Goal: Task Accomplishment & Management: Use online tool/utility

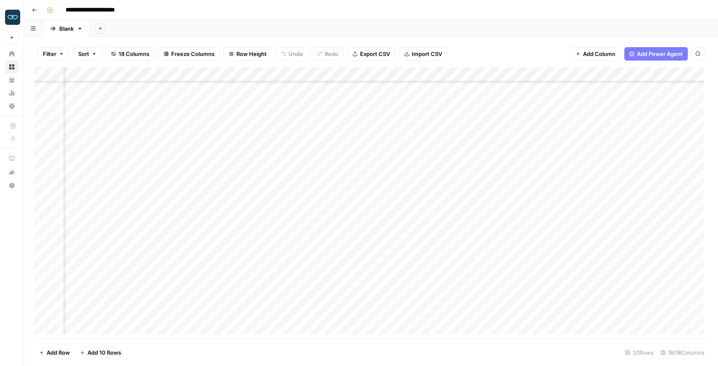
scroll to position [46, 778]
click at [355, 213] on div "Add Column" at bounding box center [371, 202] width 674 height 271
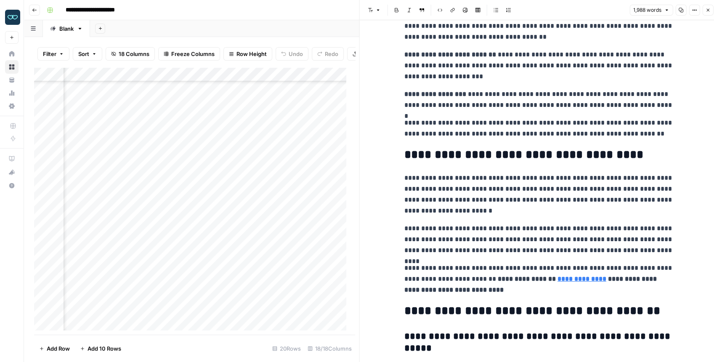
scroll to position [2437, 0]
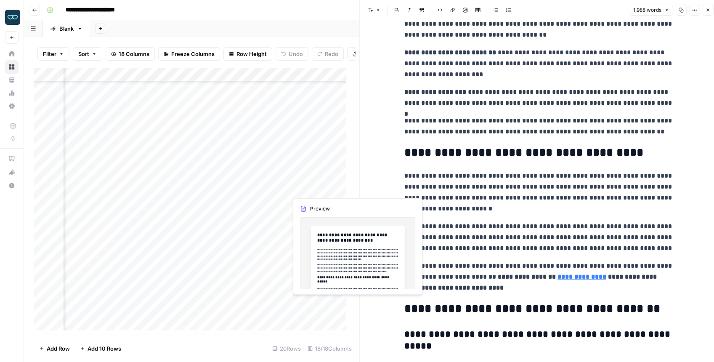
click at [336, 307] on div "Add Column" at bounding box center [192, 200] width 316 height 267
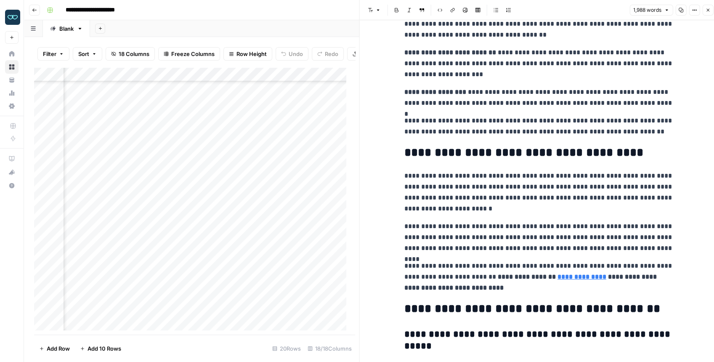
click at [706, 11] on icon "button" at bounding box center [707, 10] width 5 height 5
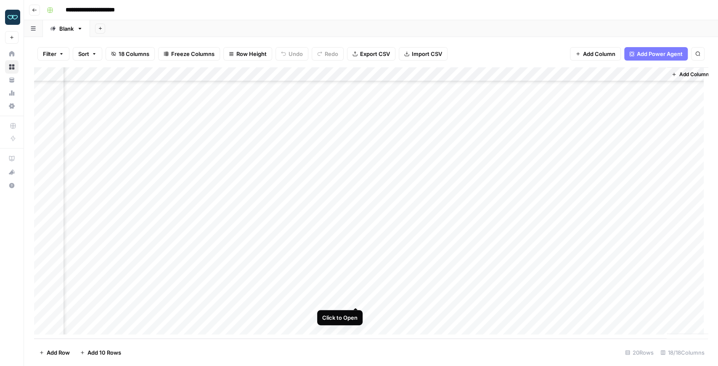
click at [355, 300] on div "Add Column" at bounding box center [371, 202] width 674 height 271
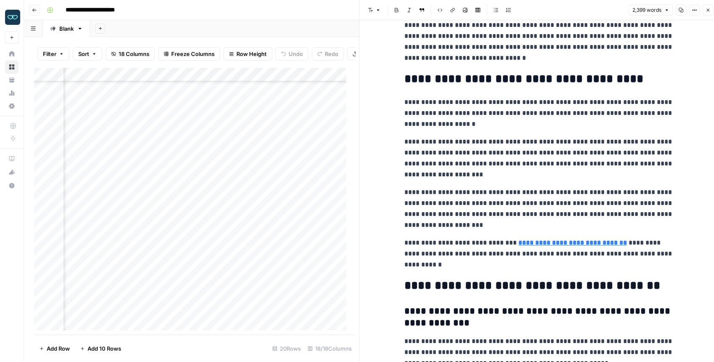
scroll to position [3030, 0]
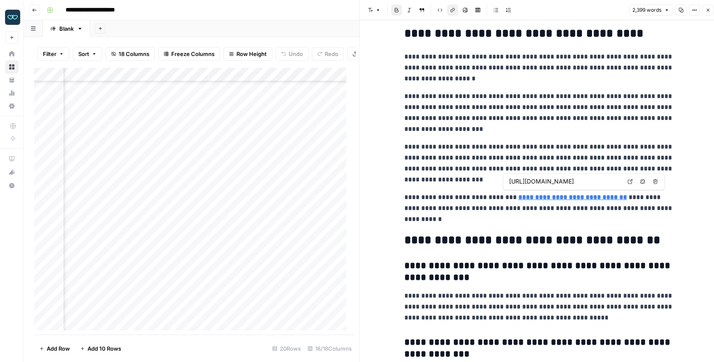
click at [540, 196] on strong "**********" at bounding box center [572, 197] width 109 height 6
click at [630, 181] on icon at bounding box center [630, 181] width 5 height 5
drag, startPoint x: 610, startPoint y: 183, endPoint x: 630, endPoint y: 180, distance: 19.6
click at [630, 180] on div "[URL][DOMAIN_NAME] Open in a new tab Remove link Remove link and delete text" at bounding box center [584, 181] width 162 height 17
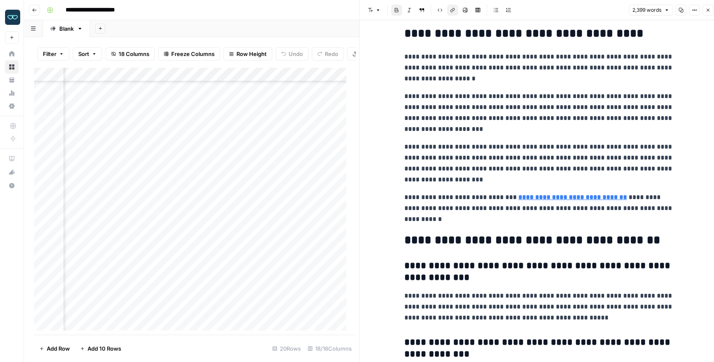
click at [634, 97] on p "**********" at bounding box center [538, 113] width 269 height 44
click at [704, 11] on button "Close" at bounding box center [707, 10] width 11 height 11
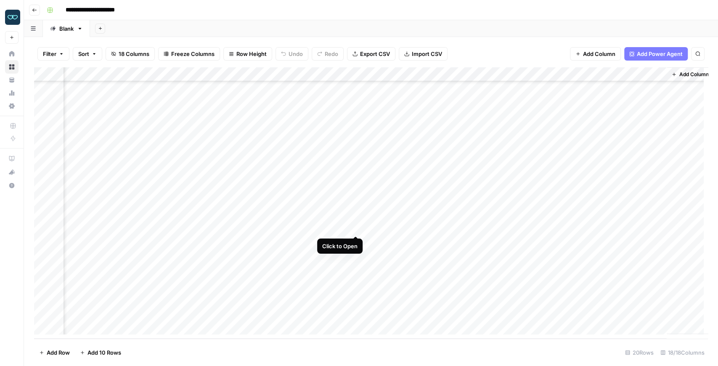
click at [356, 229] on div "Add Column" at bounding box center [371, 202] width 674 height 271
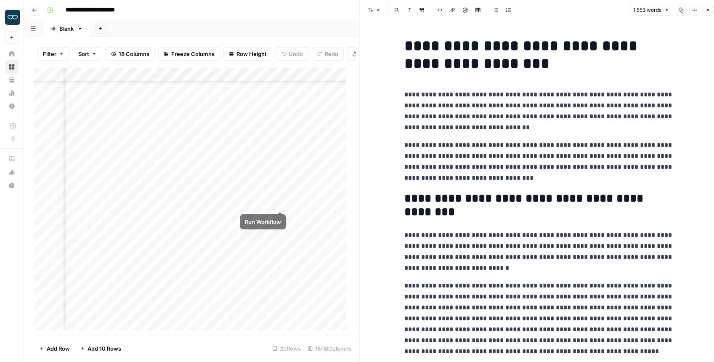
click at [279, 203] on div "Add Column" at bounding box center [192, 200] width 316 height 267
click at [279, 233] on div "Add Column" at bounding box center [192, 200] width 316 height 267
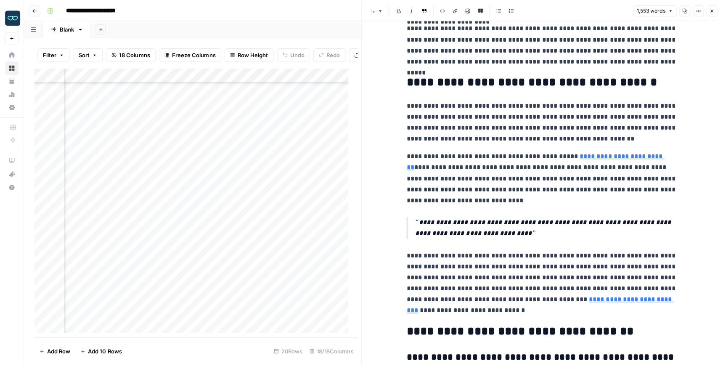
scroll to position [1215, 0]
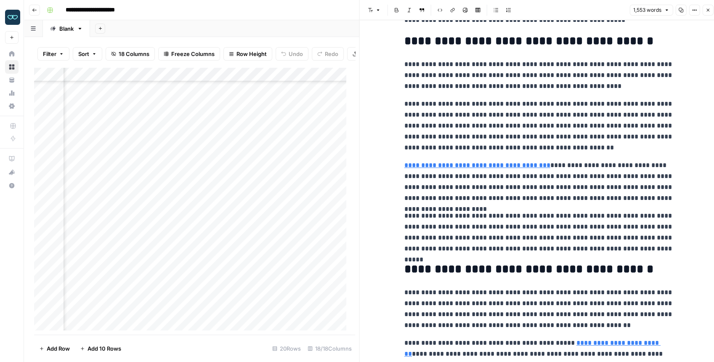
click at [704, 9] on button "Close" at bounding box center [707, 10] width 11 height 11
